Goal: Transaction & Acquisition: Purchase product/service

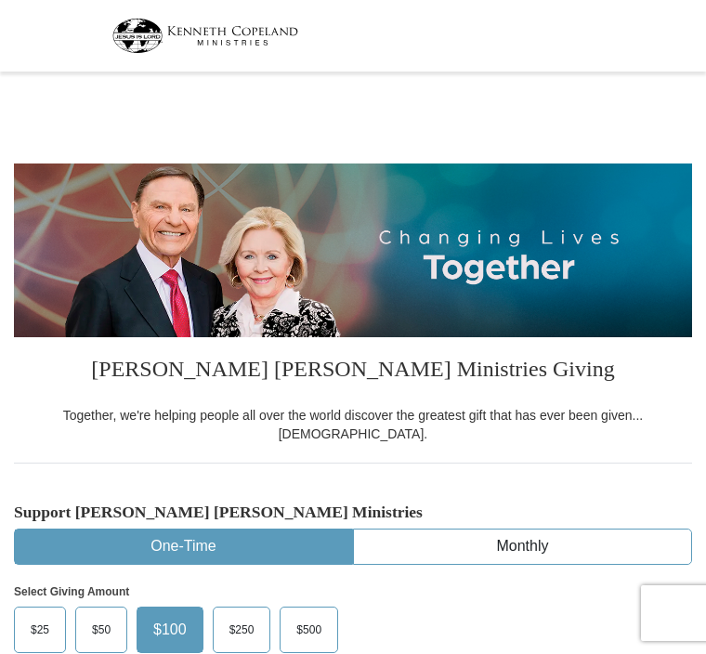
select select "FL"
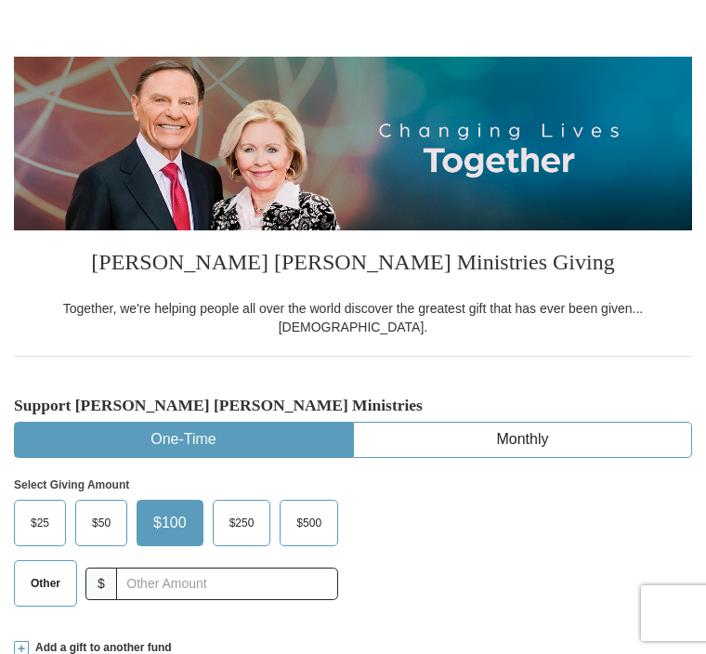
scroll to position [109, 0]
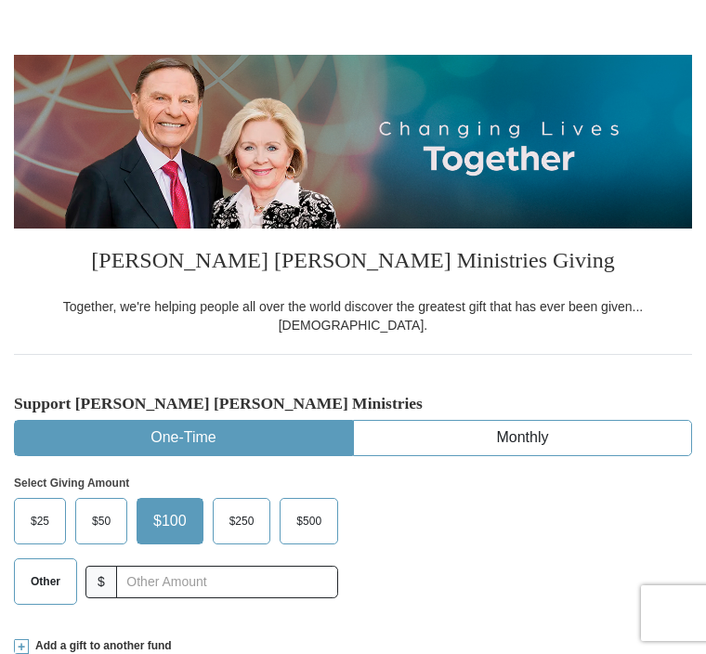
click at [57, 577] on label "Other" at bounding box center [45, 581] width 61 height 45
click at [0, 0] on input "Other" at bounding box center [0, 0] width 0 height 0
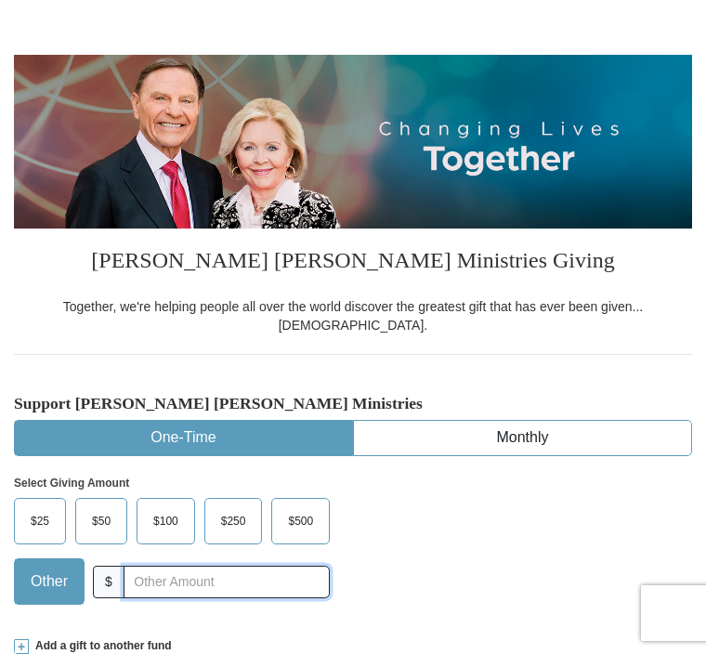
scroll to position [123, 0]
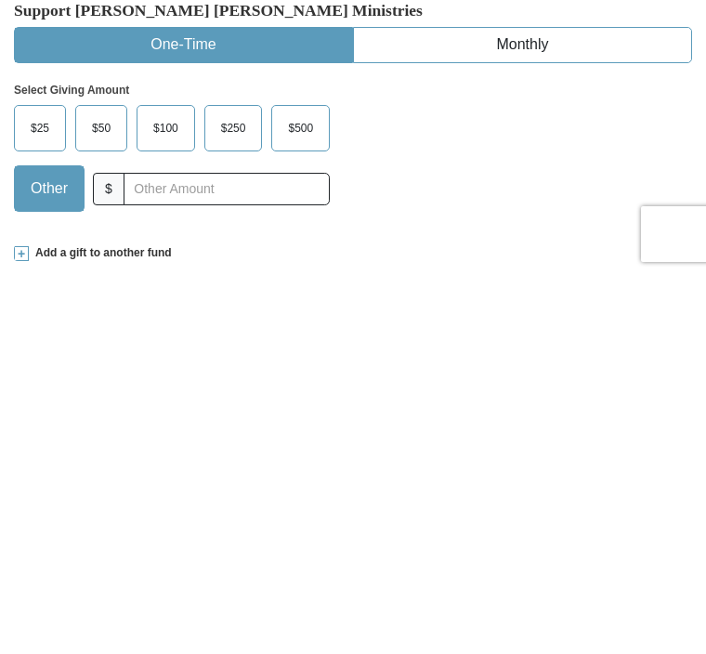
click at [46, 624] on span "Add a gift to another fund" at bounding box center [100, 632] width 143 height 16
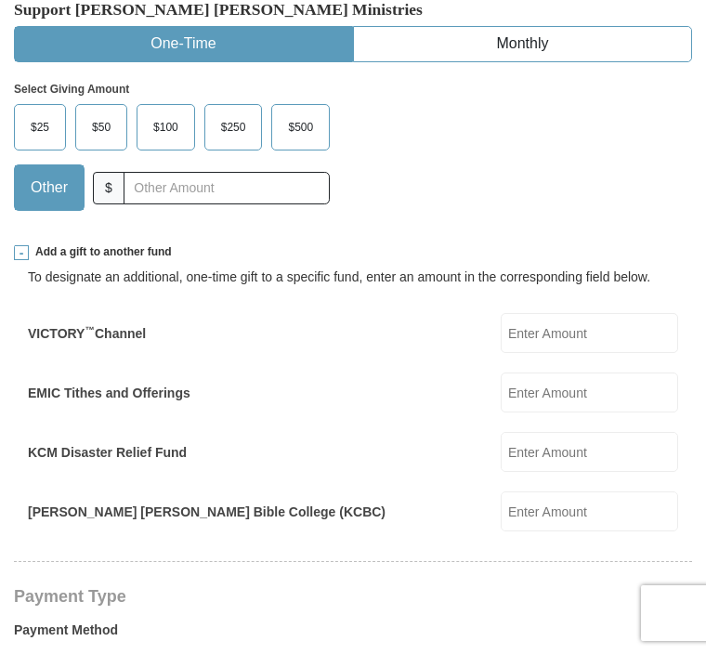
click at [584, 384] on input "EMIC Tithes and Offerings" at bounding box center [589, 392] width 177 height 40
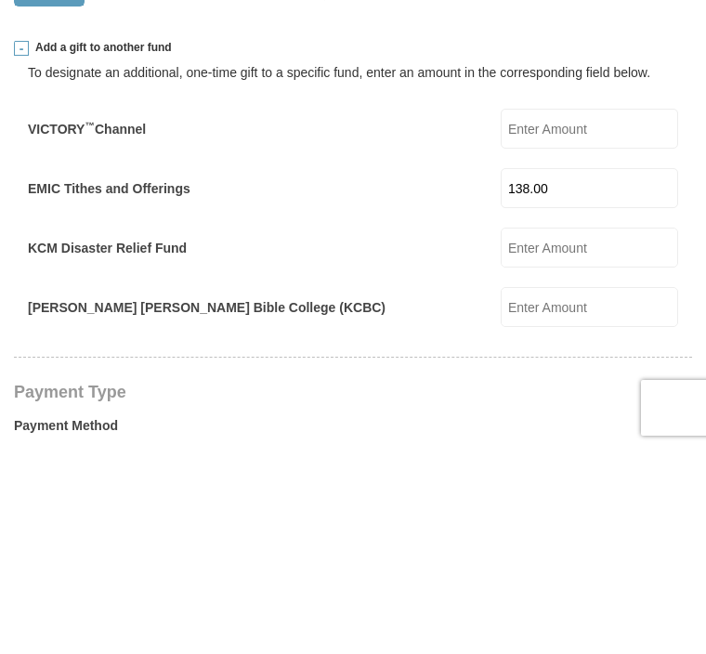
type input "138.00"
click at [425, 492] on div "[PERSON_NAME] [PERSON_NAME] Bible College (KCBC) [PERSON_NAME] [PERSON_NAME] Bi…" at bounding box center [353, 512] width 650 height 40
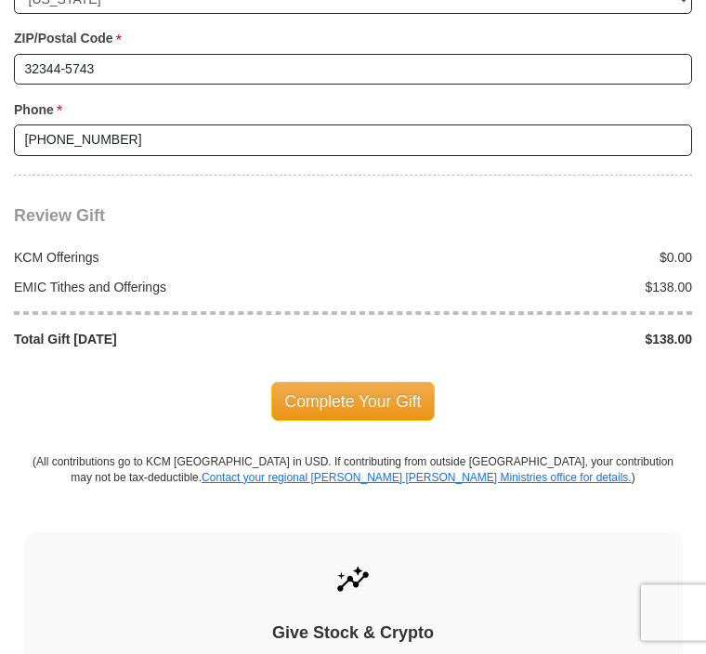
scroll to position [2074, 0]
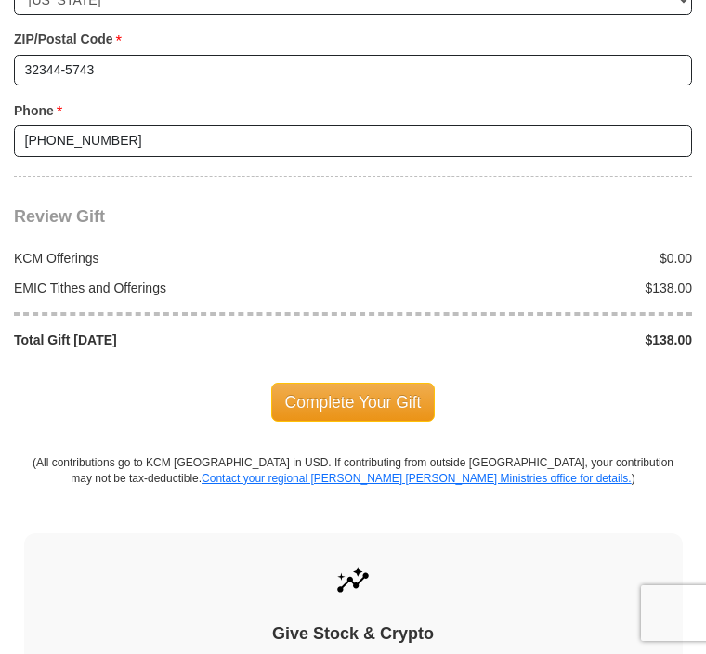
click at [364, 383] on span "Complete Your Gift" at bounding box center [353, 402] width 164 height 39
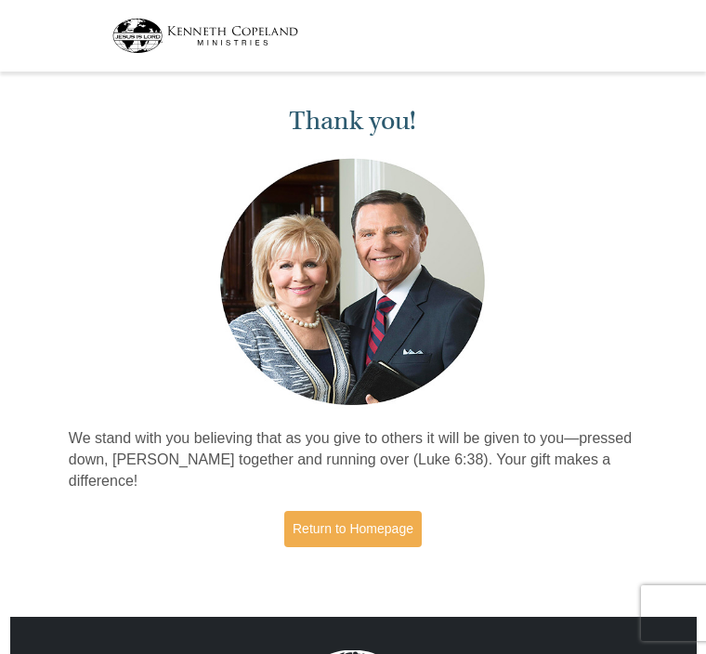
click at [389, 528] on link "Return to Homepage" at bounding box center [352, 529] width 137 height 36
